Goal: Find specific page/section: Find specific page/section

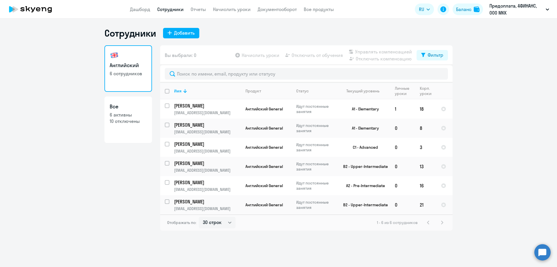
select select "30"
click at [75, 64] on ng-component "Сотрудники Добавить Английский 6 сотрудников Все 6 активны 10 отключены Вы выбр…" at bounding box center [278, 128] width 557 height 203
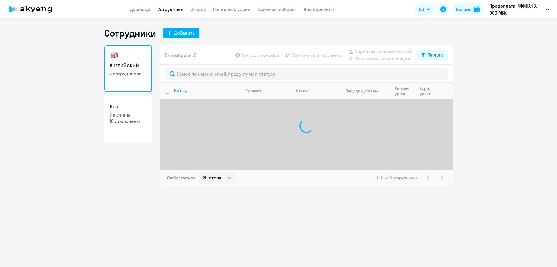
select select "30"
